Goal: Book appointment/travel/reservation

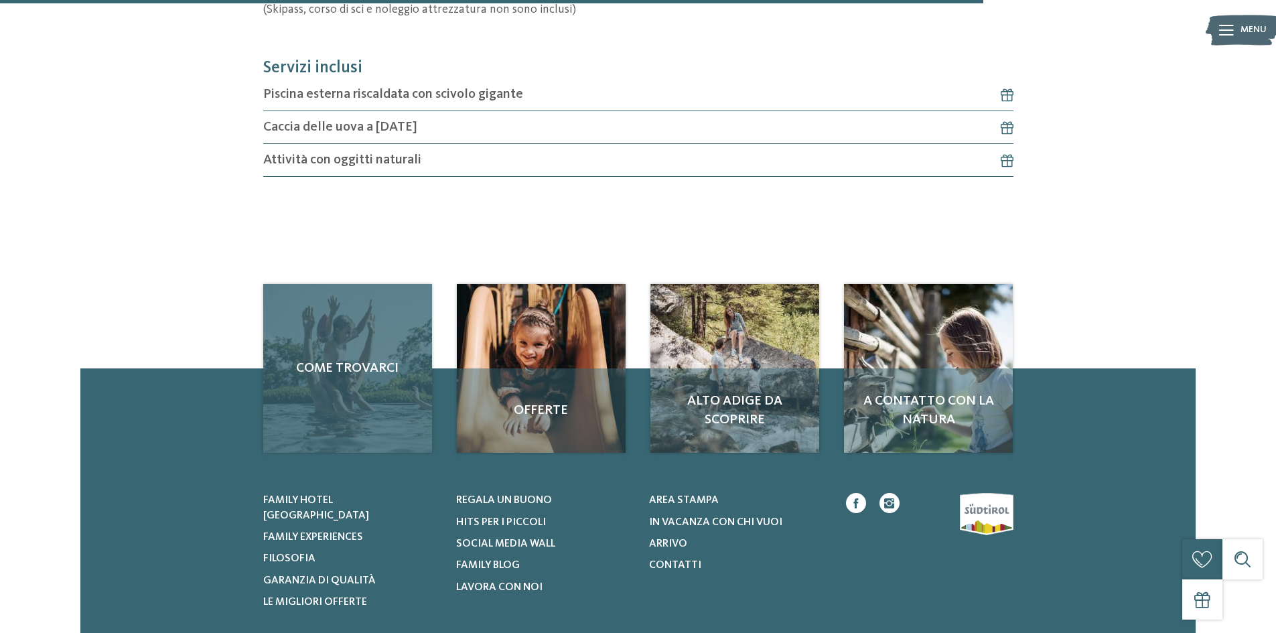
scroll to position [871, 0]
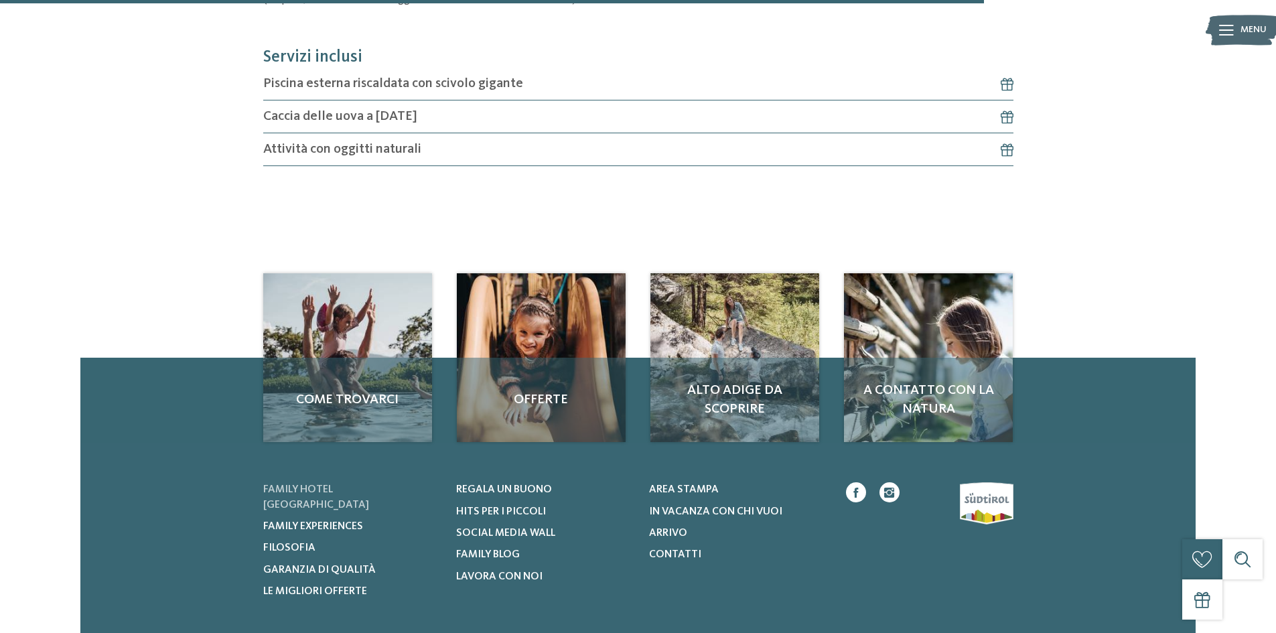
click at [312, 486] on span "Family hotel [GEOGRAPHIC_DATA]" at bounding box center [316, 496] width 106 height 25
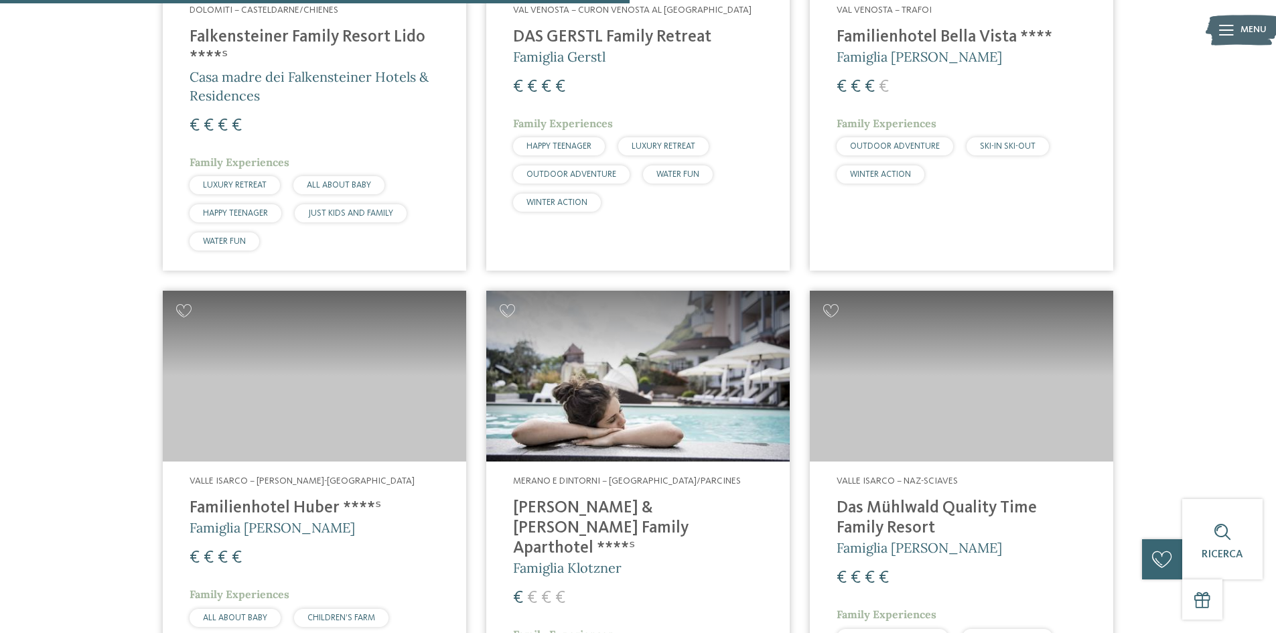
scroll to position [2344, 0]
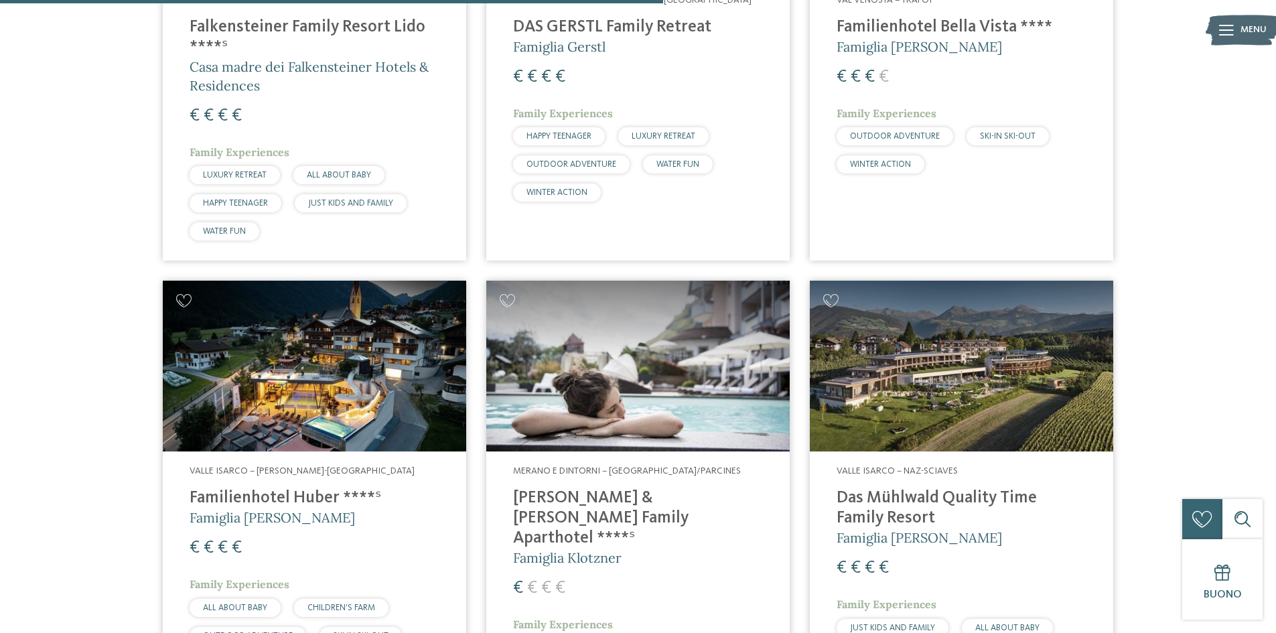
click at [363, 362] on img at bounding box center [314, 366] width 303 height 171
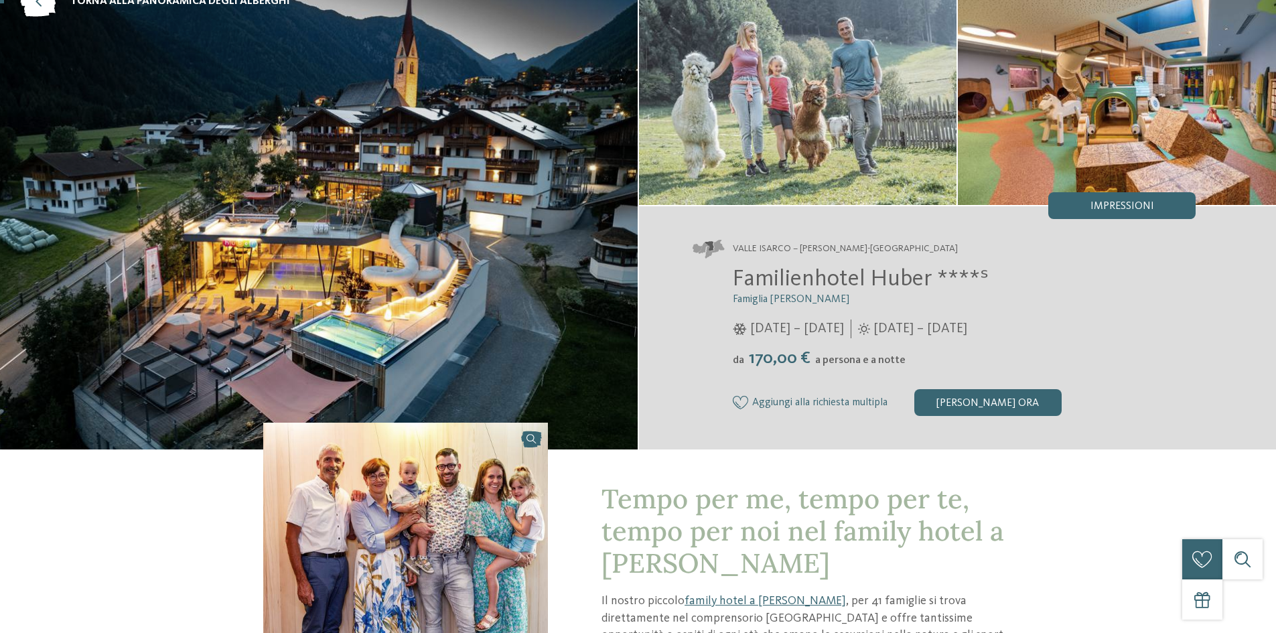
scroll to position [134, 0]
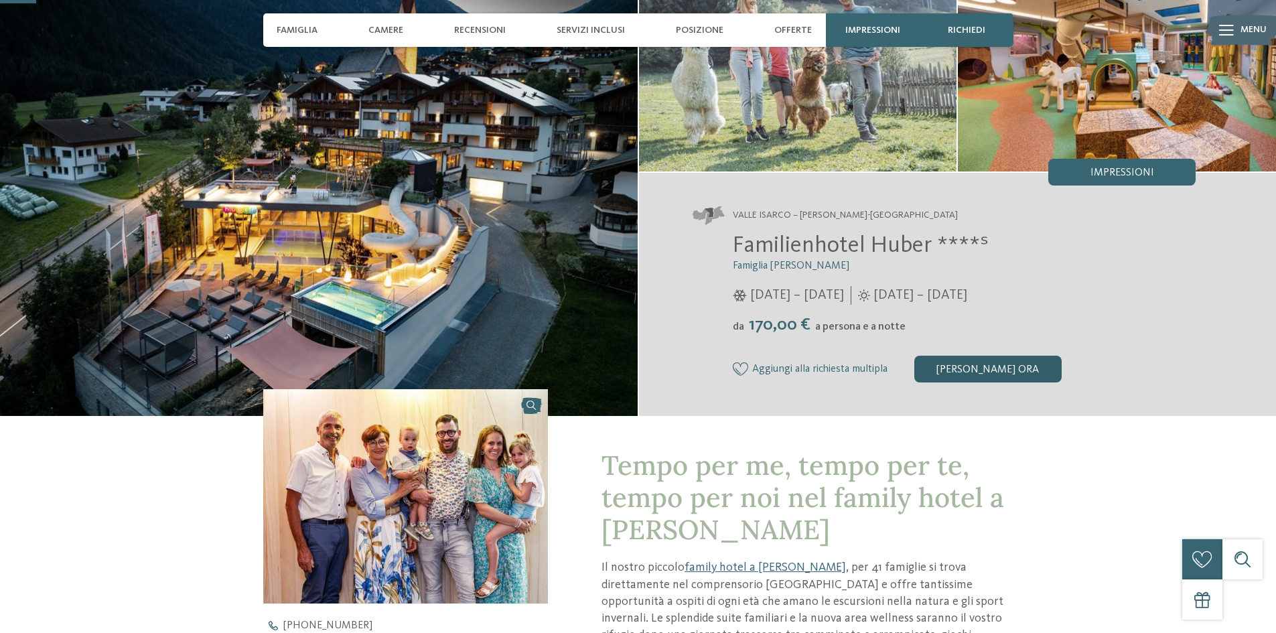
click at [987, 369] on div "[PERSON_NAME] ora" at bounding box center [987, 369] width 147 height 27
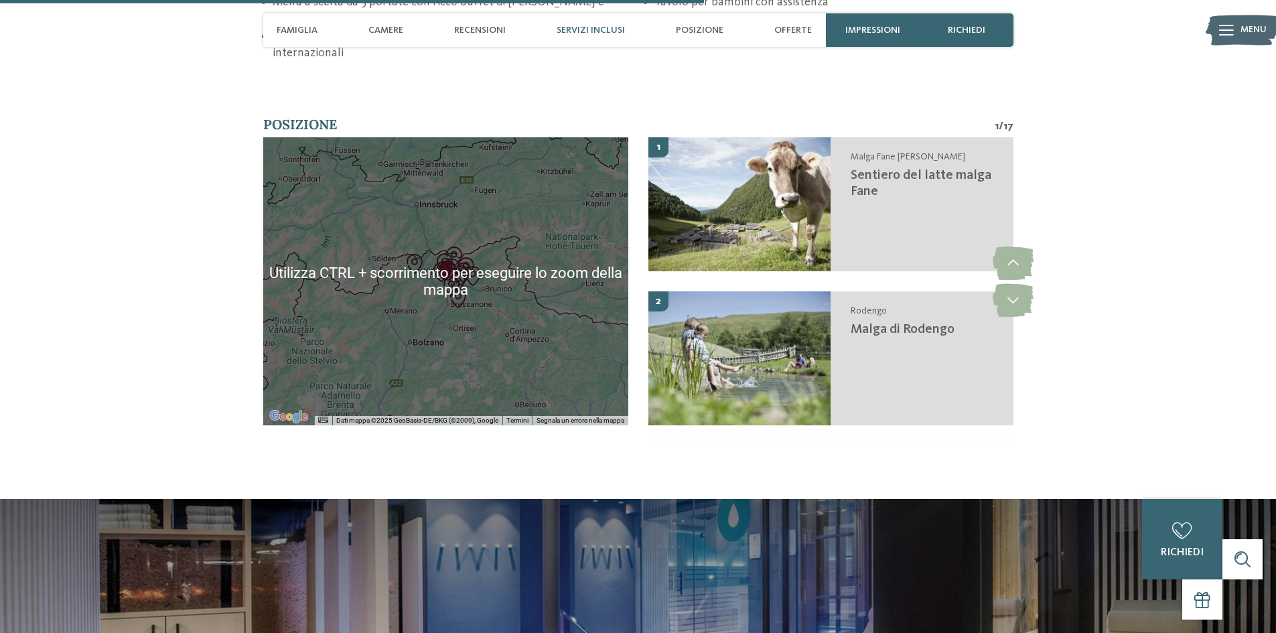
scroll to position [2571, 0]
